Goal: Transaction & Acquisition: Purchase product/service

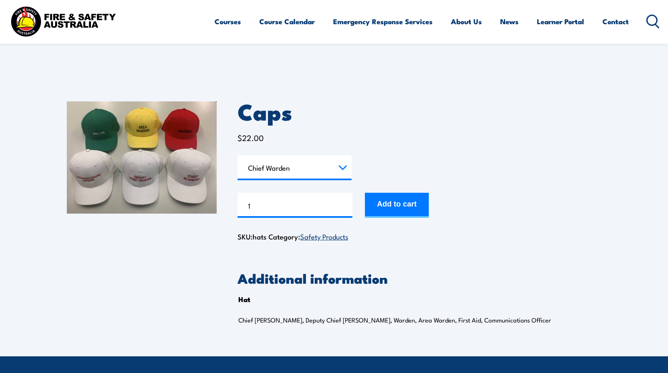
click at [238, 155] on select "Choose an option Chief [PERSON_NAME] Deputy Chief Warden Warden Area Warden Fir…" at bounding box center [295, 167] width 114 height 25
select select "Chief Warden"
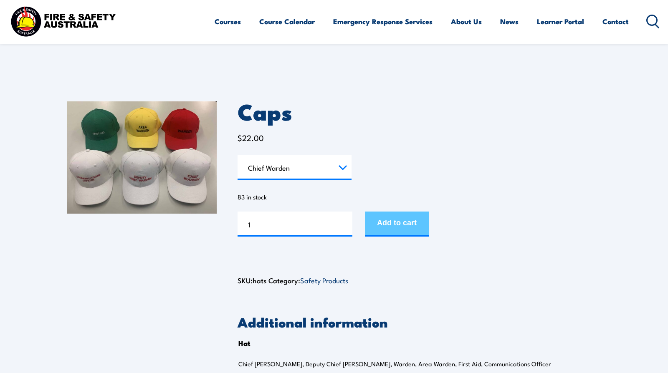
click at [385, 224] on button "Add to cart" at bounding box center [397, 224] width 64 height 25
click at [337, 175] on select "Choose an option Chief [PERSON_NAME] Deputy Chief Warden Warden Area Warden Fir…" at bounding box center [295, 167] width 114 height 25
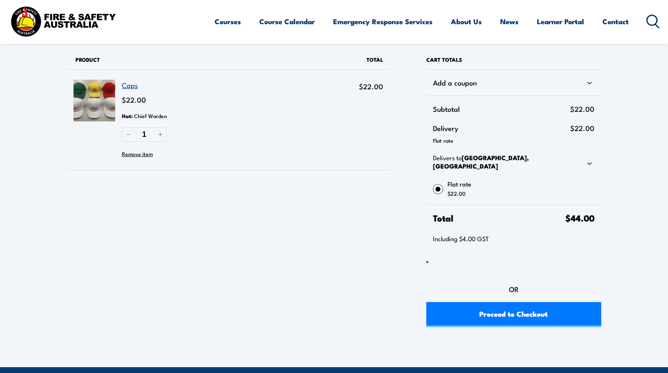
click at [494, 159] on strong "Victoria, Australia" at bounding box center [481, 162] width 96 height 18
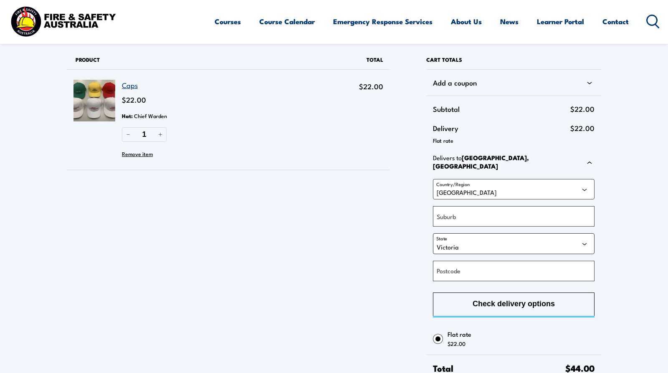
click at [475, 234] on select "Australian Capital Territory New South Wales Northern Territory Queensland Sout…" at bounding box center [514, 244] width 162 height 20
select select "WA"
click at [433, 234] on select "Australian Capital Territory New South Wales Northern Territory Queensland Sout…" at bounding box center [514, 244] width 162 height 20
click at [465, 264] on input "Postcode" at bounding box center [514, 271] width 162 height 20
type input "6021"
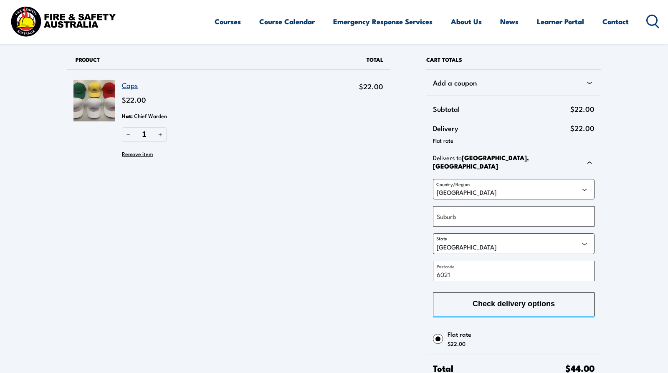
click at [457, 218] on input "Suburb" at bounding box center [514, 216] width 162 height 20
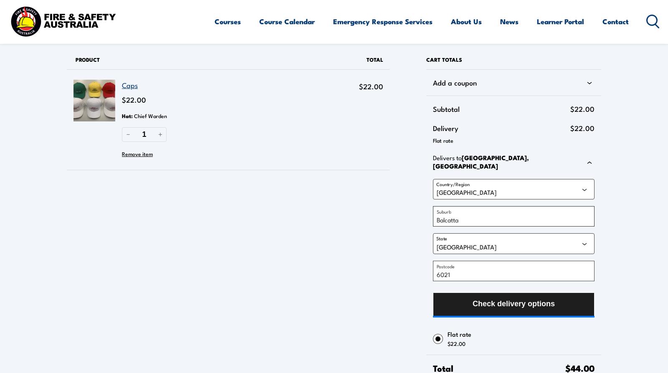
type input "Balcatta"
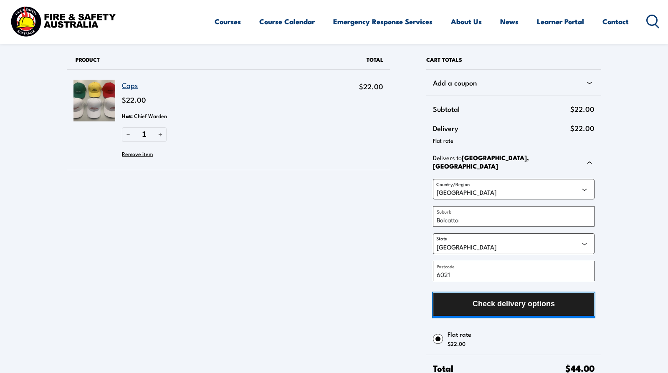
click at [470, 302] on button "Check delivery options" at bounding box center [514, 305] width 162 height 25
